Goal: Task Accomplishment & Management: Manage account settings

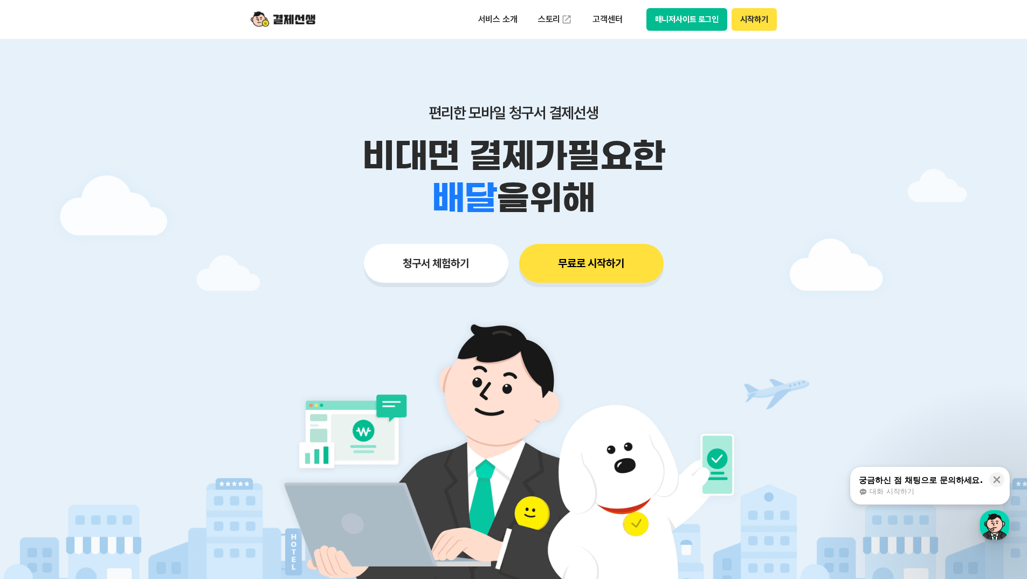
click at [687, 10] on button "매니저사이트 로그인" at bounding box center [687, 19] width 81 height 23
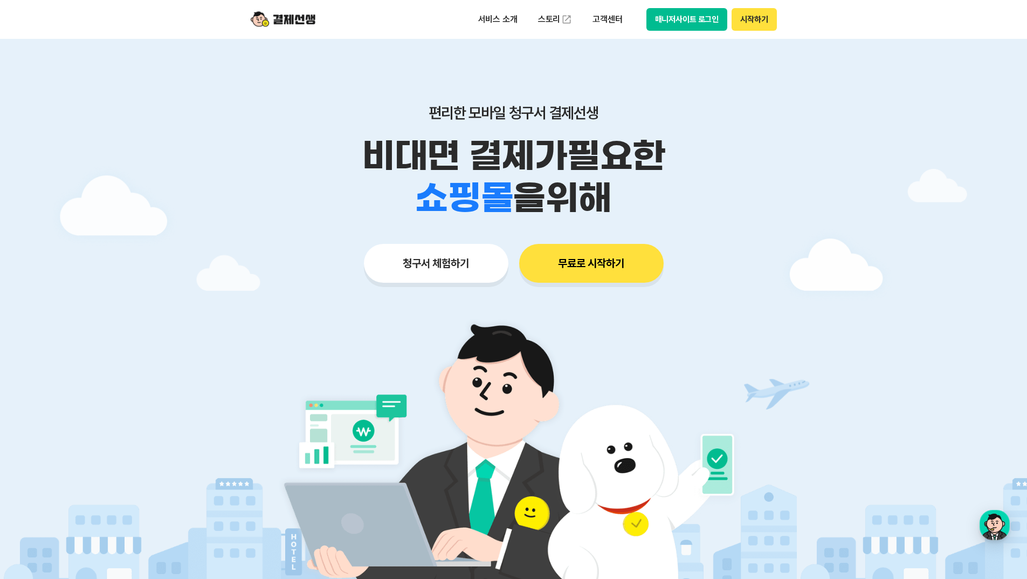
click at [755, 20] on button "시작하기" at bounding box center [754, 19] width 45 height 23
click at [680, 20] on button "매니저사이트 로그인" at bounding box center [687, 19] width 81 height 23
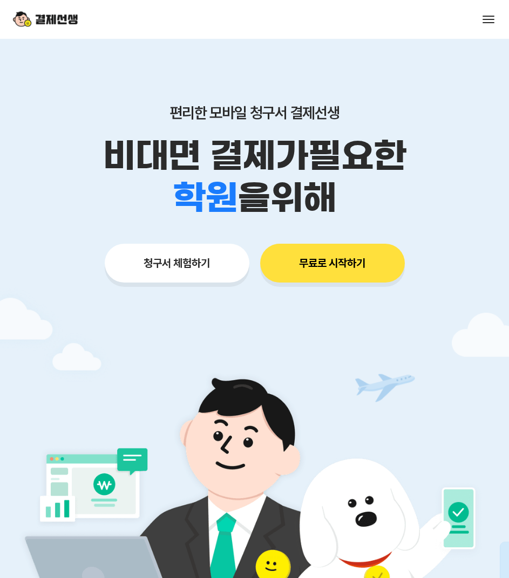
click at [485, 22] on button at bounding box center [488, 19] width 15 height 15
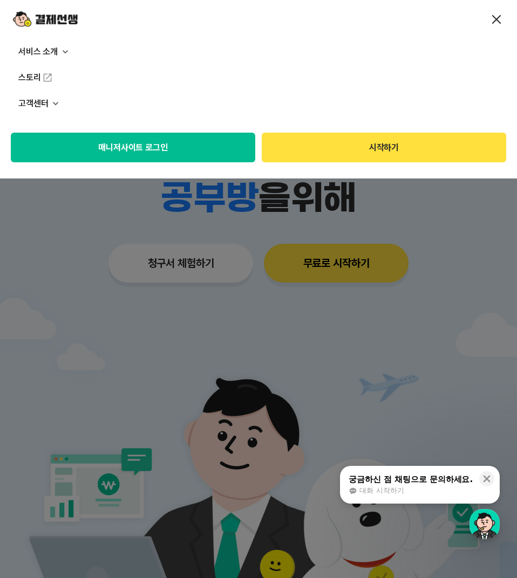
click at [139, 144] on button "매니저사이트 로그인" at bounding box center [133, 148] width 244 height 30
